Goal: Navigation & Orientation: Find specific page/section

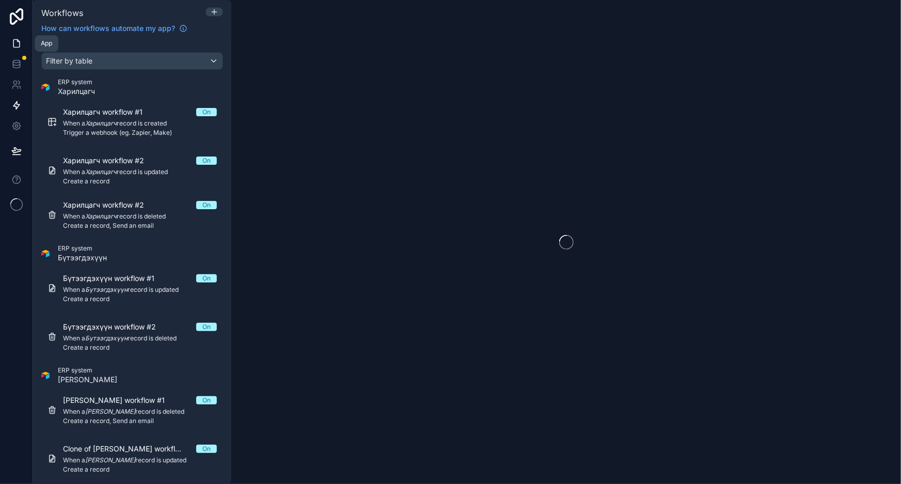
click at [20, 51] on link at bounding box center [16, 43] width 33 height 21
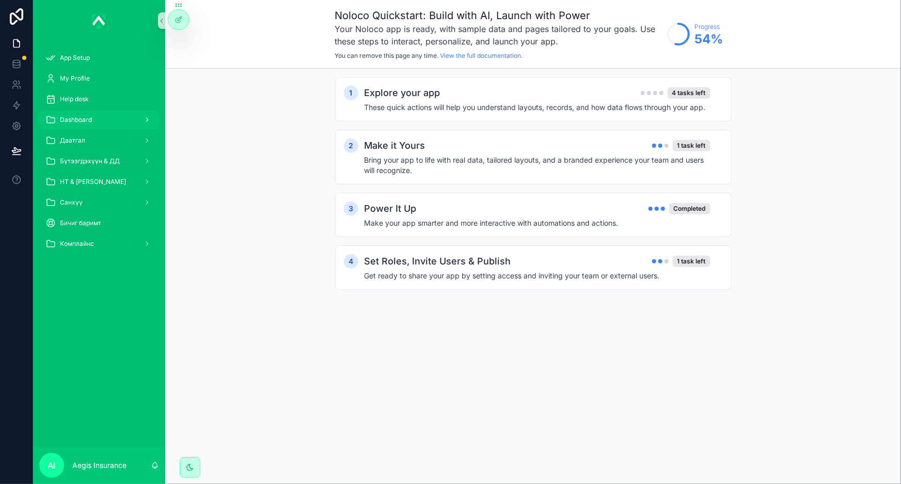
click at [122, 119] on div "Dashboard" at bounding box center [98, 120] width 107 height 17
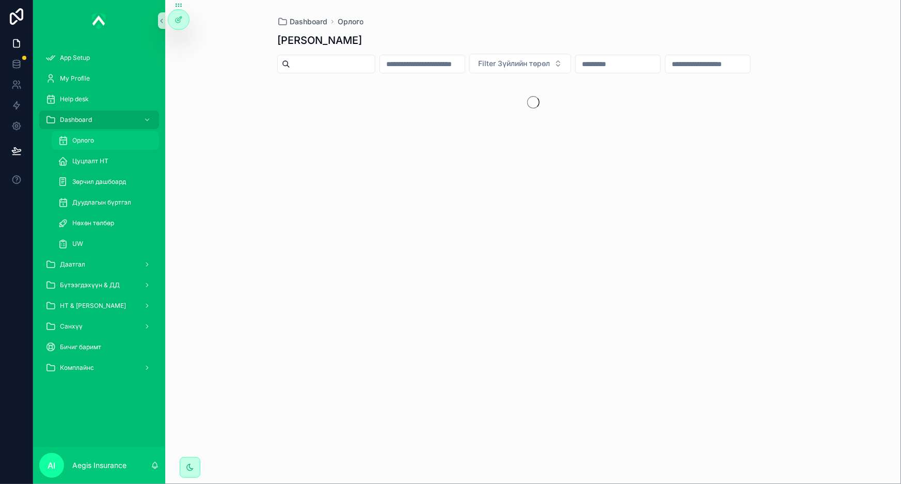
click at [126, 145] on div "Орлого" at bounding box center [105, 140] width 95 height 17
click at [107, 220] on span "Нөхөн төлбөр" at bounding box center [93, 223] width 42 height 8
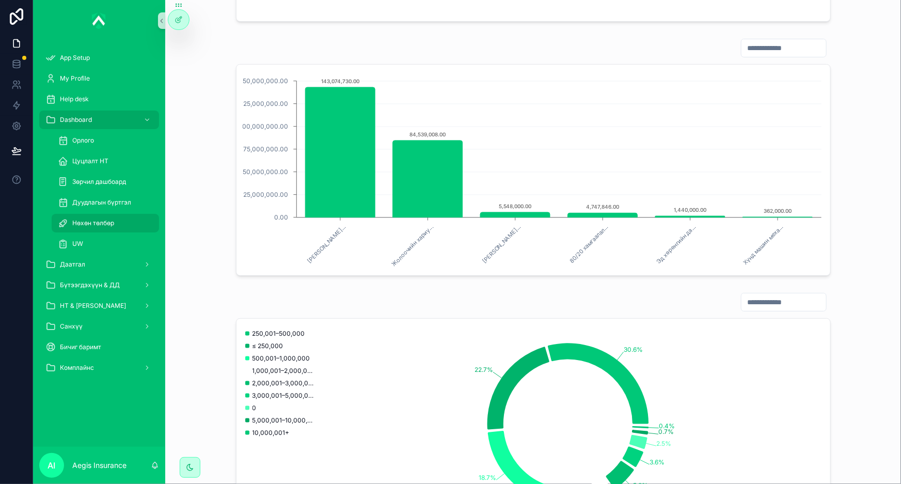
scroll to position [612, 0]
